Goal: Task Accomplishment & Management: Use online tool/utility

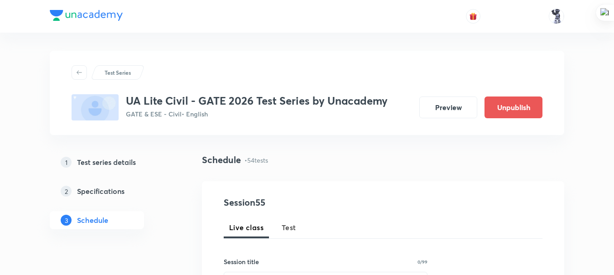
click at [287, 231] on span "Test" at bounding box center [289, 227] width 15 height 11
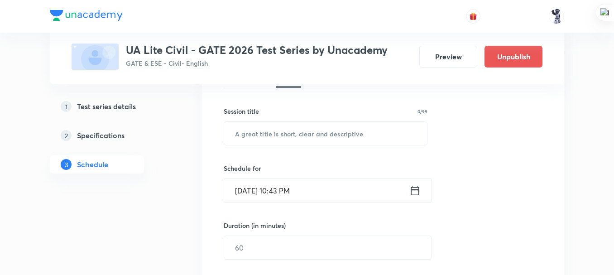
scroll to position [151, 0]
click at [286, 134] on input "text" at bounding box center [325, 132] width 203 height 23
paste input "Engineering Hydrology Subject Test"
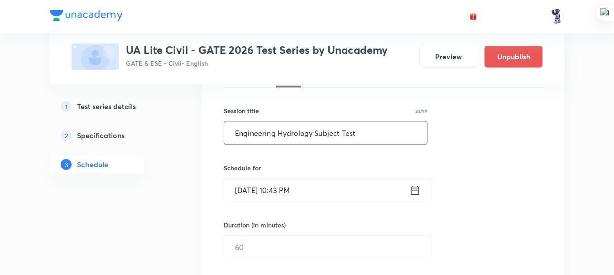
type input "Engineering Hydrology Subject Test"
click at [414, 187] on icon at bounding box center [415, 189] width 8 height 9
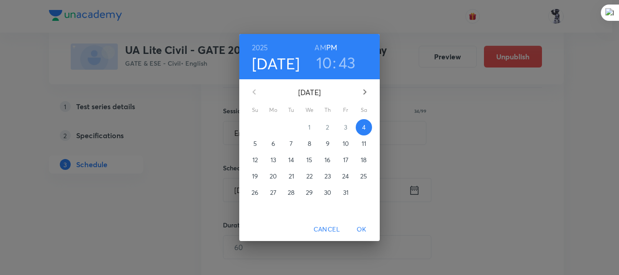
click at [290, 142] on p "7" at bounding box center [291, 143] width 3 height 9
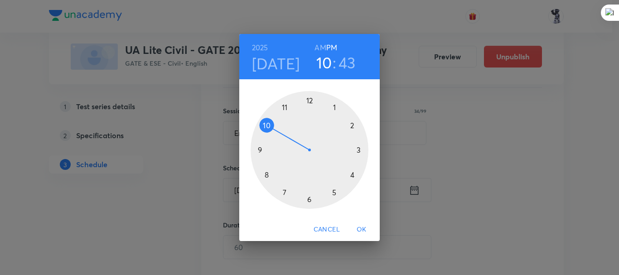
click at [332, 193] on div at bounding box center [310, 150] width 118 height 118
click at [309, 102] on div at bounding box center [310, 150] width 118 height 118
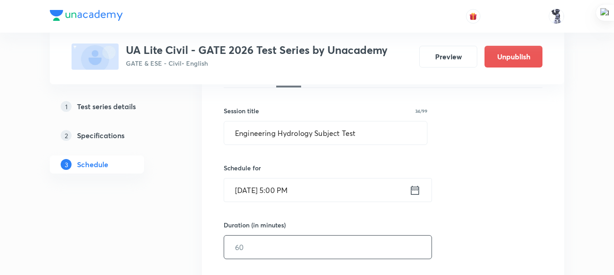
click at [270, 247] on input "text" at bounding box center [328, 247] width 208 height 23
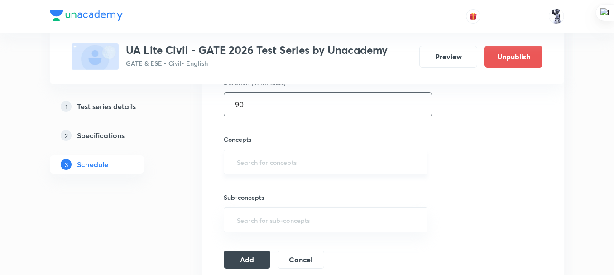
scroll to position [302, 0]
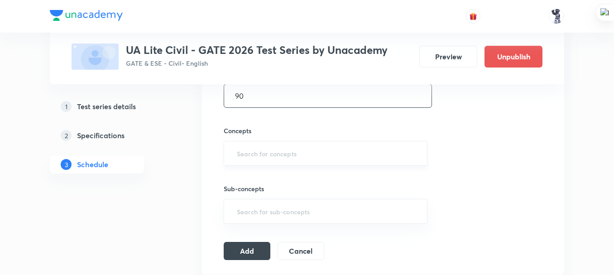
type input "90"
click at [287, 155] on input "text" at bounding box center [325, 153] width 181 height 17
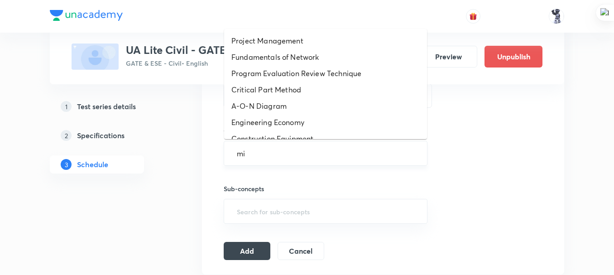
type input "mis"
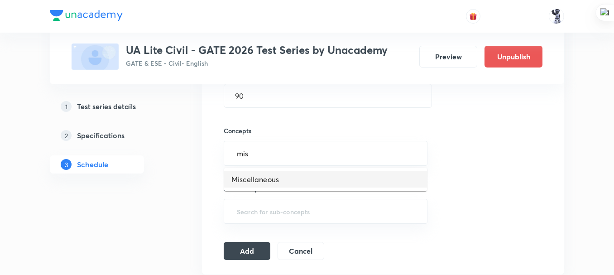
click at [293, 182] on li "Miscellaneous" at bounding box center [325, 179] width 203 height 16
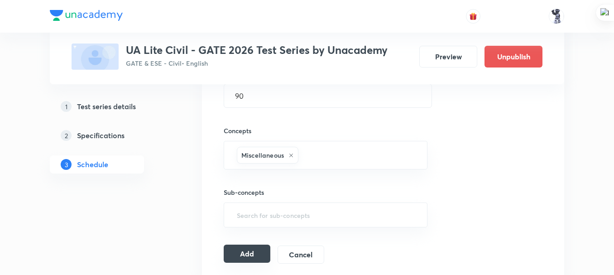
click at [232, 252] on button "Add" at bounding box center [247, 254] width 47 height 18
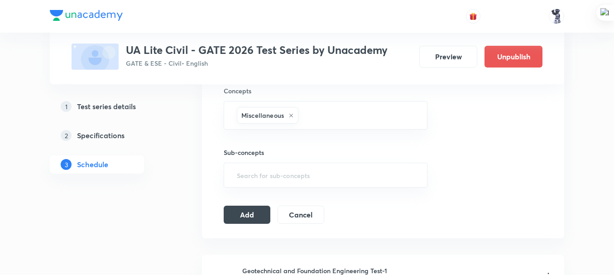
scroll to position [350, 0]
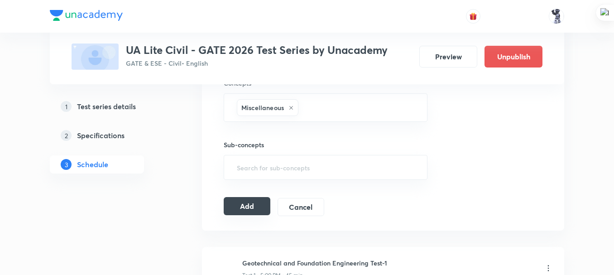
click at [256, 206] on button "Add" at bounding box center [247, 206] width 47 height 18
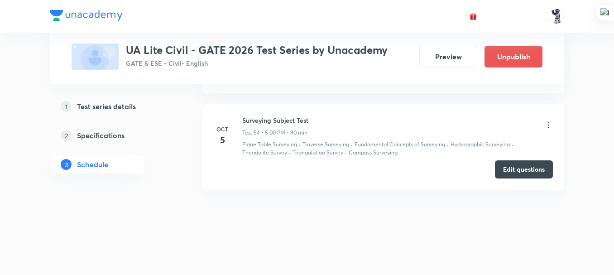
scroll to position [5458, 0]
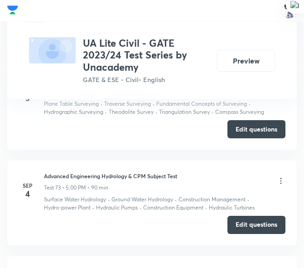
scroll to position [6727, 0]
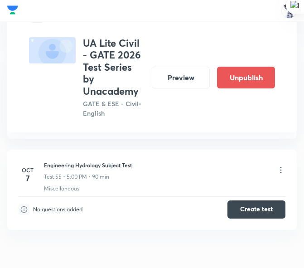
scroll to position [5618, 0]
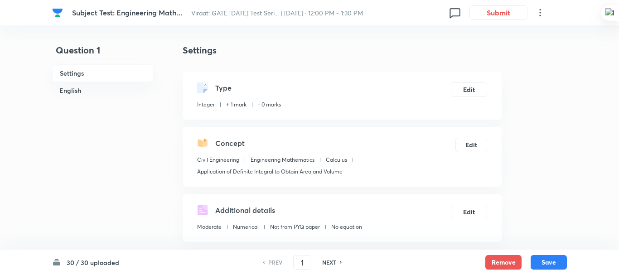
checkbox input "true"
type input "20"
type input "19.9"
type input "20.1"
click at [490, 14] on button "Submit" at bounding box center [496, 12] width 58 height 15
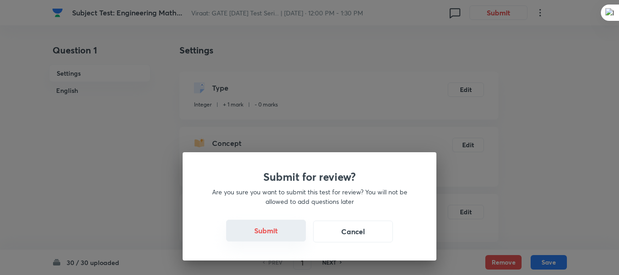
click at [269, 237] on button "Submit" at bounding box center [266, 231] width 80 height 22
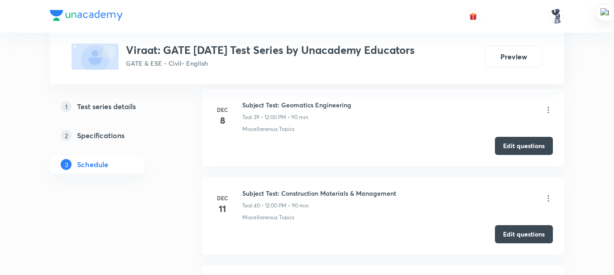
scroll to position [4078, 0]
